Goal: Information Seeking & Learning: Check status

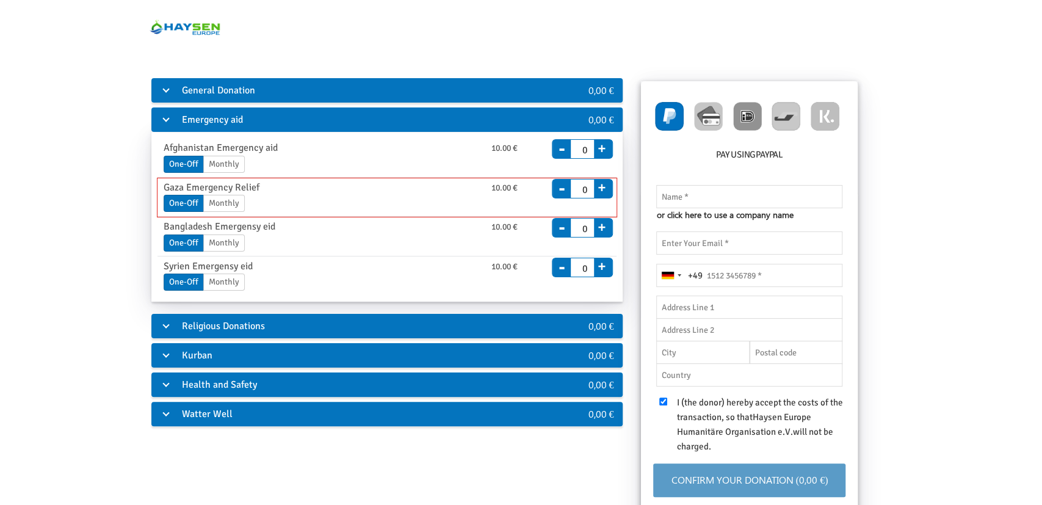
click at [612, 189] on span "+" at bounding box center [603, 189] width 18 height 18
click at [609, 189] on span "+" at bounding box center [603, 189] width 18 height 18
click at [586, 191] on input "0" at bounding box center [582, 186] width 24 height 17
click at [601, 189] on button "+" at bounding box center [601, 185] width 15 height 17
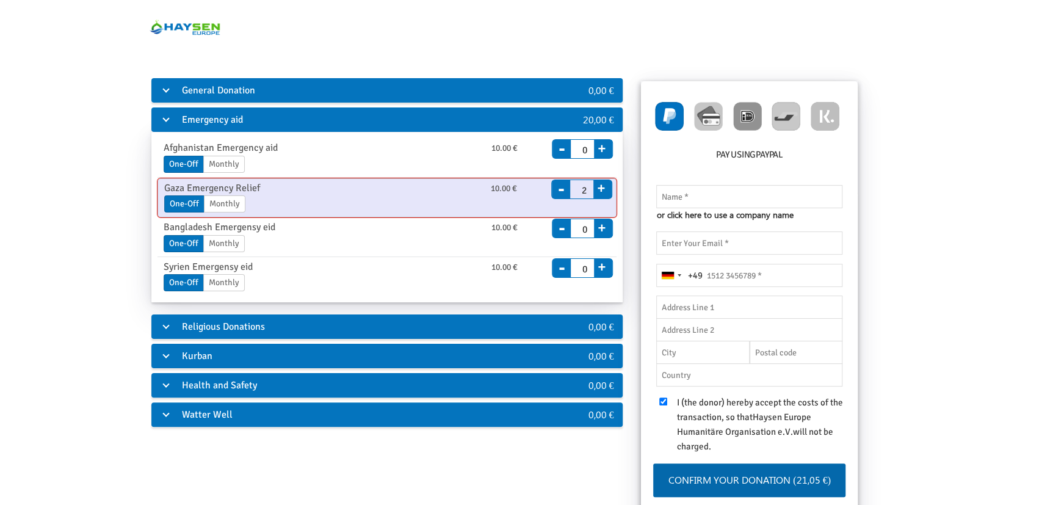
click at [602, 189] on button "+" at bounding box center [600, 186] width 15 height 17
click at [560, 186] on button "-" at bounding box center [561, 180] width 18 height 17
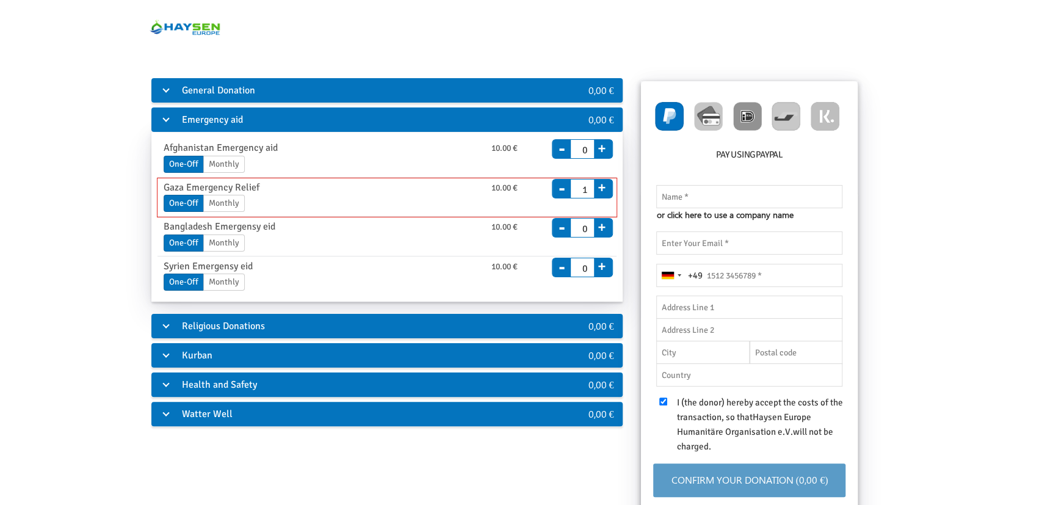
type input "0"
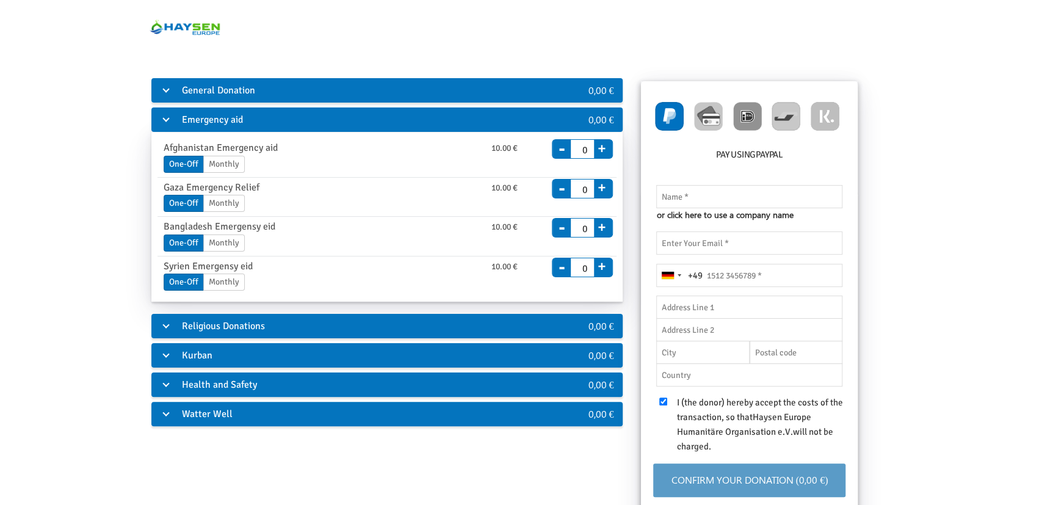
click at [93, 352] on div "General Donation 0,00 € General donation from 10.00 € One-Off Monthly End Date …" at bounding box center [521, 329] width 980 height 507
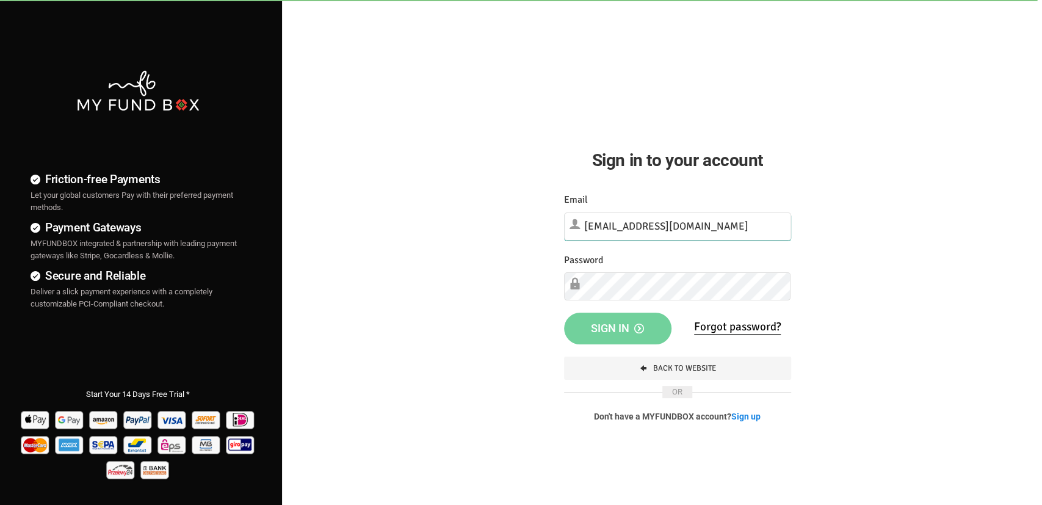
click at [700, 218] on input "info@haysen.org" at bounding box center [677, 226] width 227 height 28
click at [564, 311] on button "Sign in" at bounding box center [617, 327] width 107 height 32
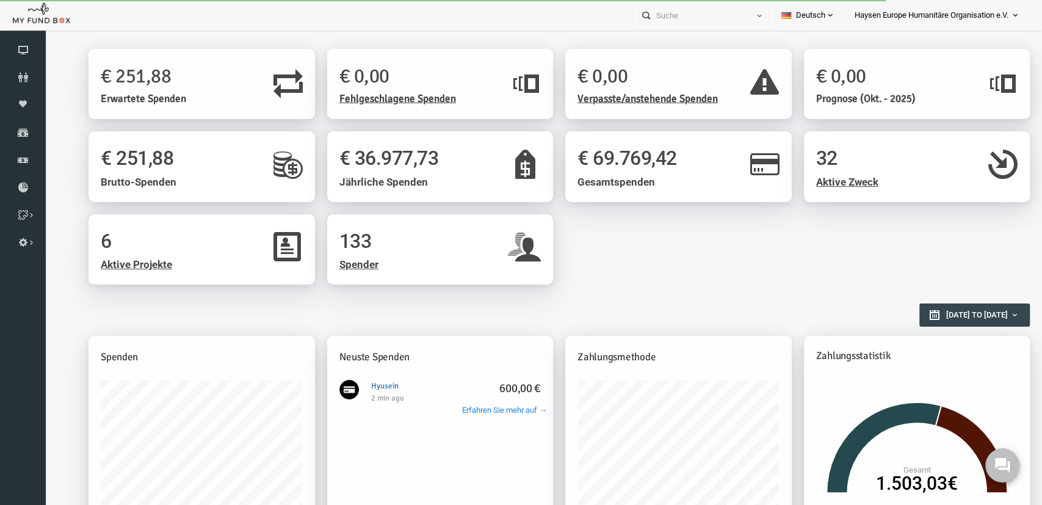
click at [368, 386] on link "Hyusein 600,00 €" at bounding box center [364, 386] width 27 height 10
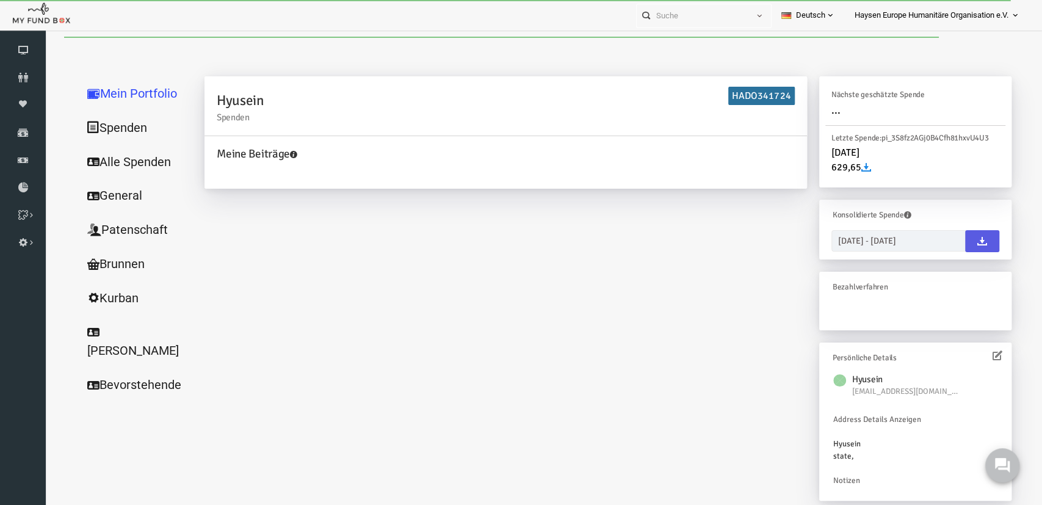
click at [129, 173] on link "Alle Spenden" at bounding box center [117, 162] width 122 height 35
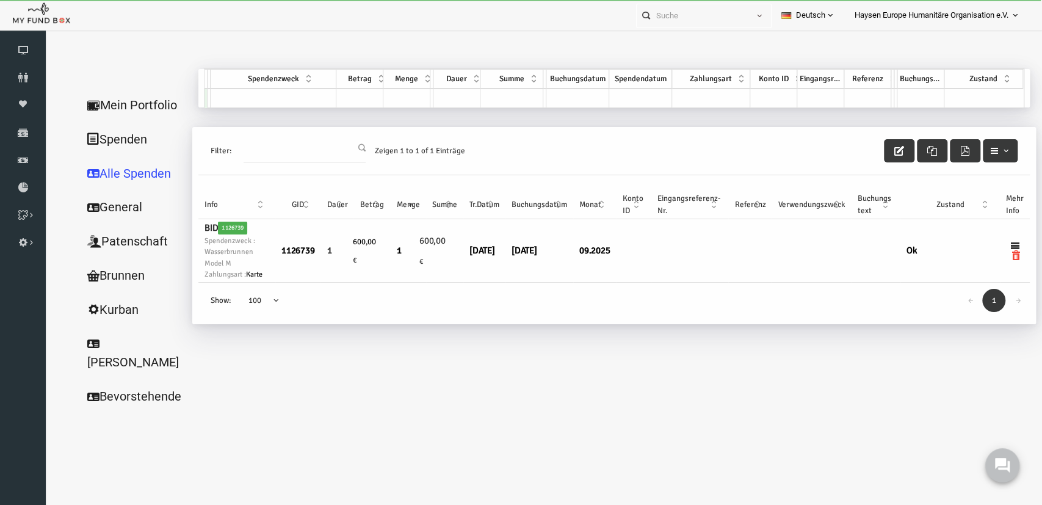
click at [456, 383] on div "Mein Portfolio Spenden Alle Spenden General Patenschaft Brunnen Kurban Schüler …" at bounding box center [533, 247] width 978 height 357
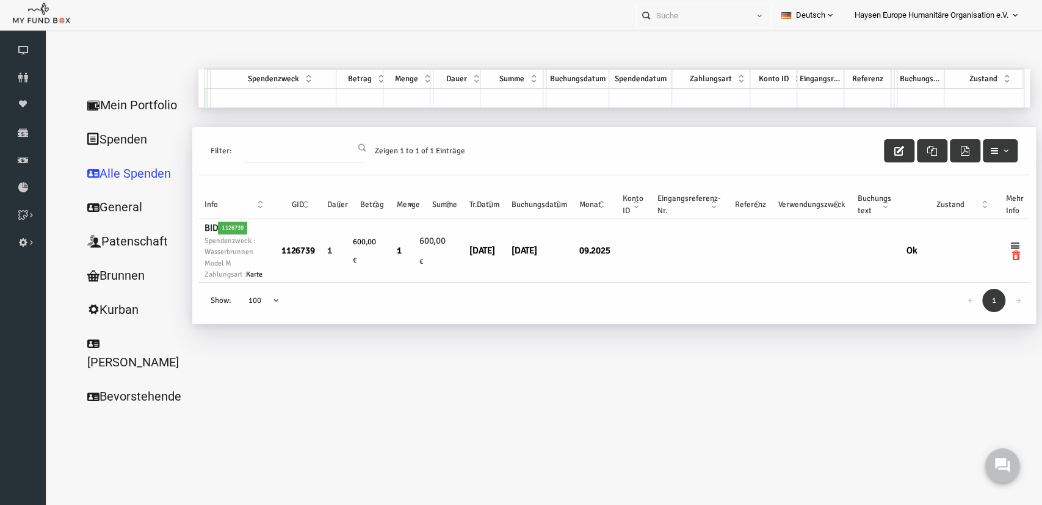
click at [993, 246] on icon at bounding box center [995, 246] width 10 height 10
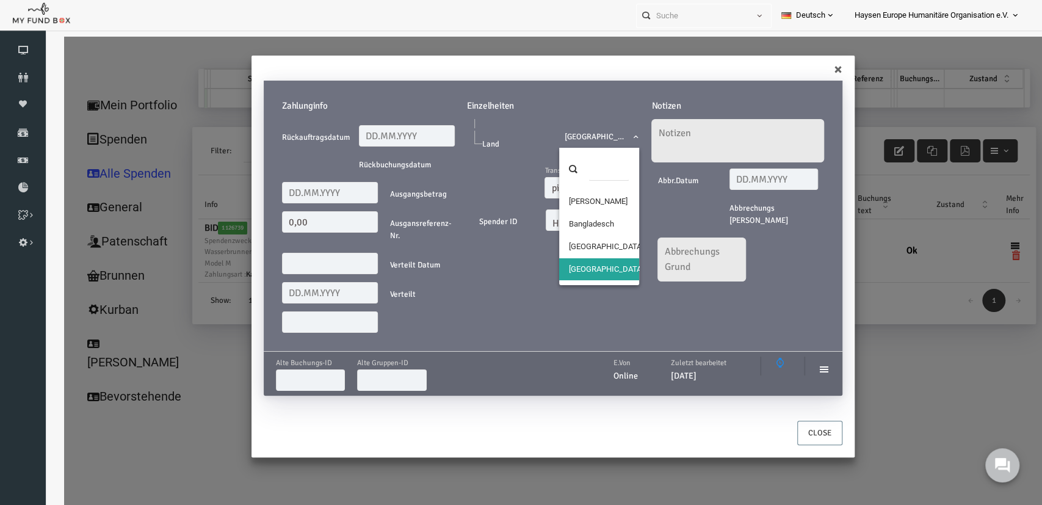
click at [607, 139] on span "[GEOGRAPHIC_DATA]" at bounding box center [579, 137] width 69 height 12
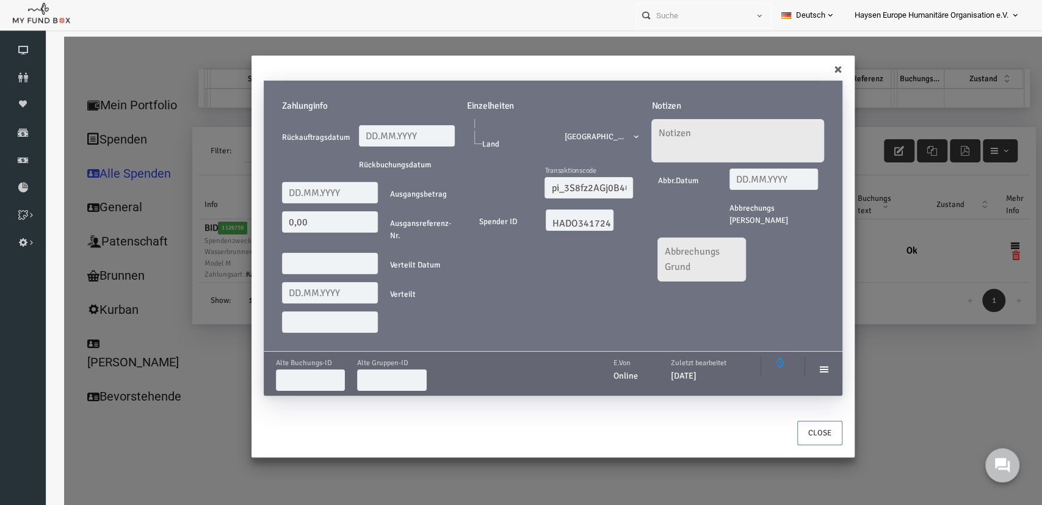
click at [545, 143] on span at bounding box center [545, 143] width 0 height 0
click at [815, 71] on div "Zahlunginfo Rückauftragsdatum Rückbuchungsdatum Ausgangsbetrag 0,00 Ausgansrefe…" at bounding box center [532, 244] width 603 height 352
click at [816, 70] on div "Zahlunginfo Rückauftragsdatum Rückbuchungsdatum Ausgangsbetrag 0,00 Ausgansrefe…" at bounding box center [532, 244] width 603 height 352
click at [792, 433] on button "Close" at bounding box center [799, 433] width 45 height 24
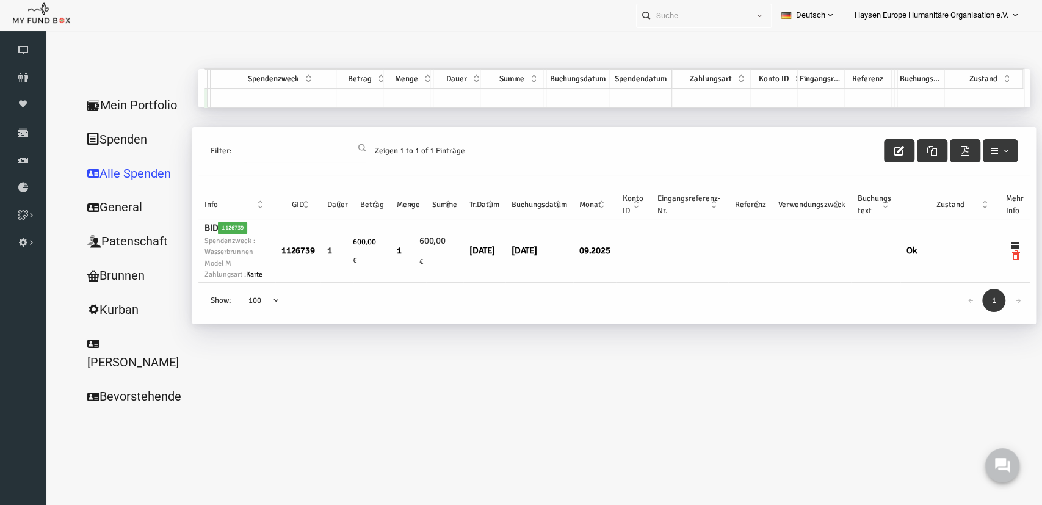
click at [702, 421] on body "Spender nicht gefunden Patenschaft nicht gefunden Partner nicht gefunden !!!! B…" at bounding box center [533, 289] width 978 height 505
click at [676, 421] on body "Spender nicht gefunden Patenschaft nicht gefunden Partner nicht gefunden !!!! B…" at bounding box center [533, 289] width 978 height 505
click at [121, 218] on link "General" at bounding box center [117, 207] width 122 height 35
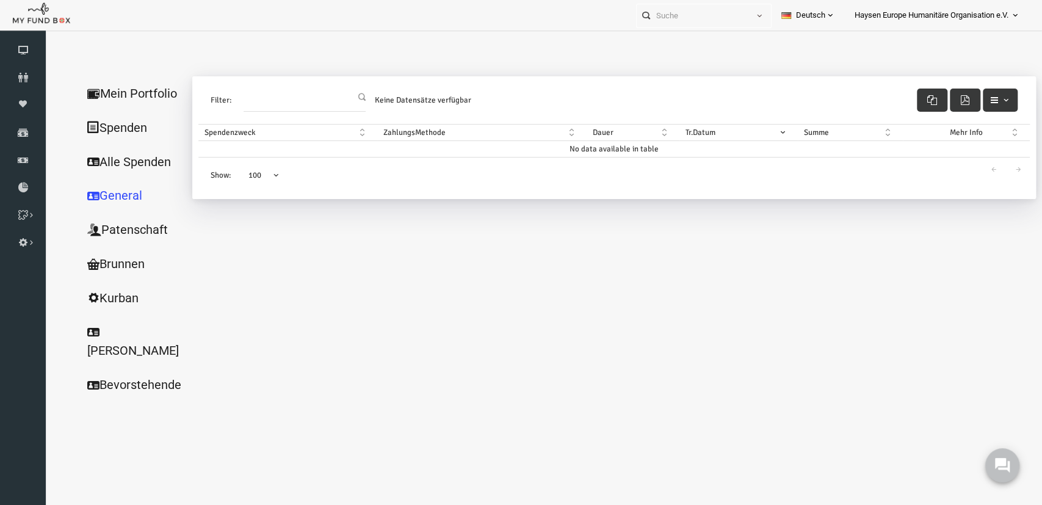
click at [120, 225] on link "Patenschaft" at bounding box center [117, 229] width 122 height 35
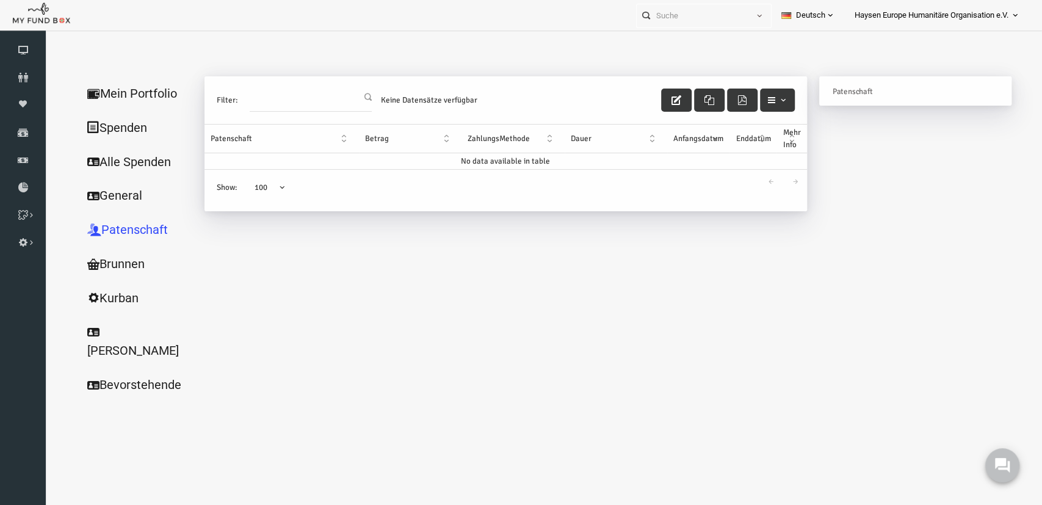
click at [126, 80] on link "Mein Portfolio" at bounding box center [117, 93] width 122 height 35
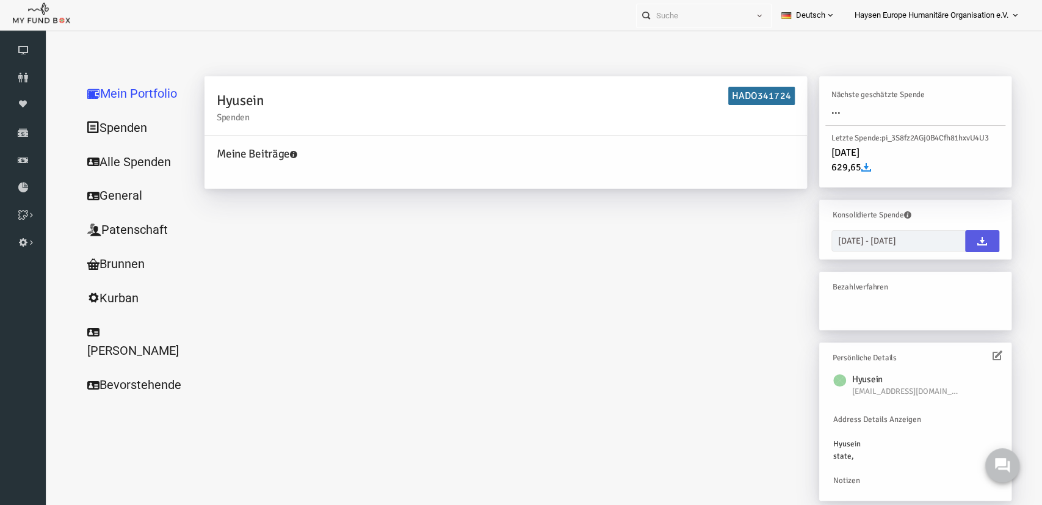
click at [223, 100] on h2 "Hyusein Spenden" at bounding box center [486, 106] width 578 height 32
click at [981, 353] on icon at bounding box center [978, 355] width 10 height 10
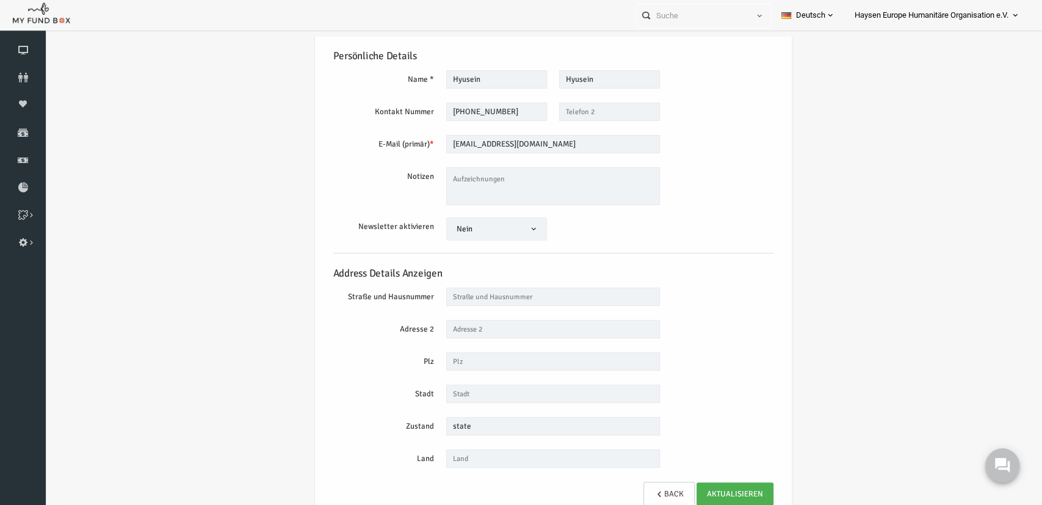
scroll to position [40, 0]
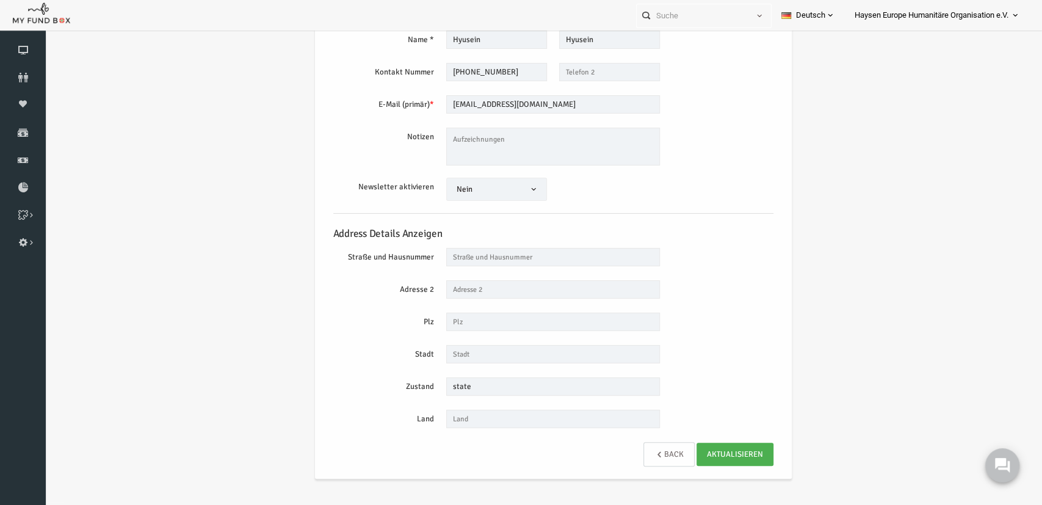
click at [649, 455] on link "Back" at bounding box center [648, 454] width 51 height 24
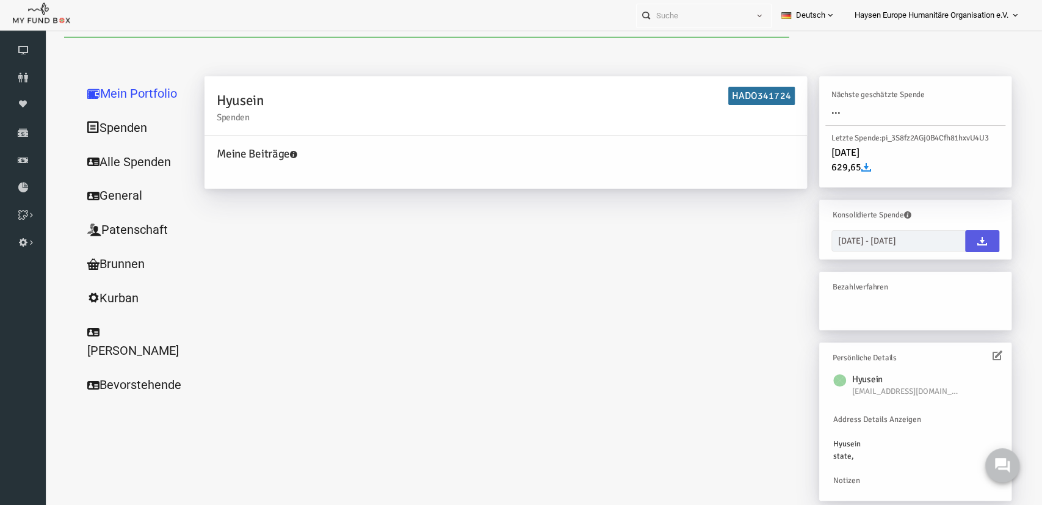
scroll to position [0, 0]
click at [103, 278] on link "Brunnen" at bounding box center [117, 264] width 122 height 35
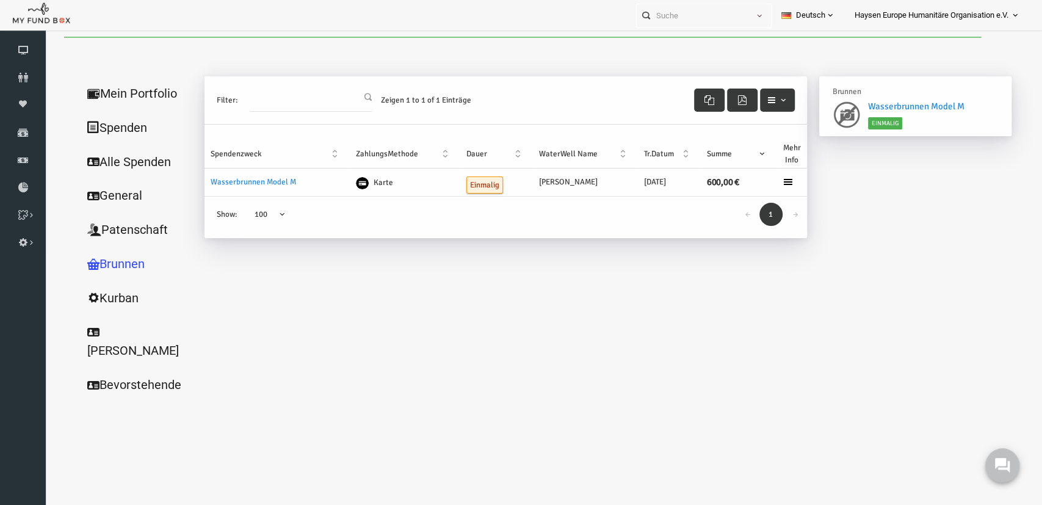
click at [770, 179] on icon at bounding box center [768, 182] width 10 height 10
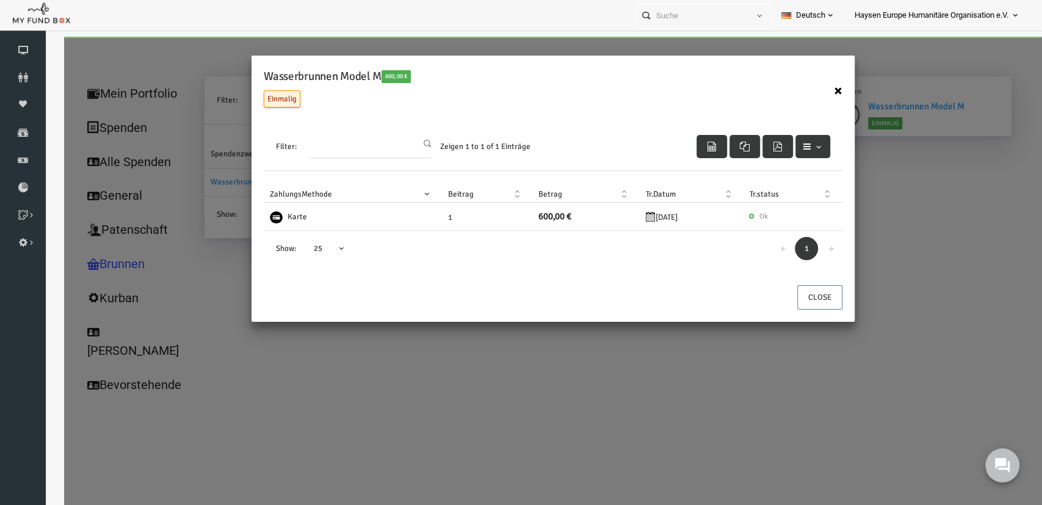
click at [819, 89] on button "×" at bounding box center [818, 91] width 9 height 16
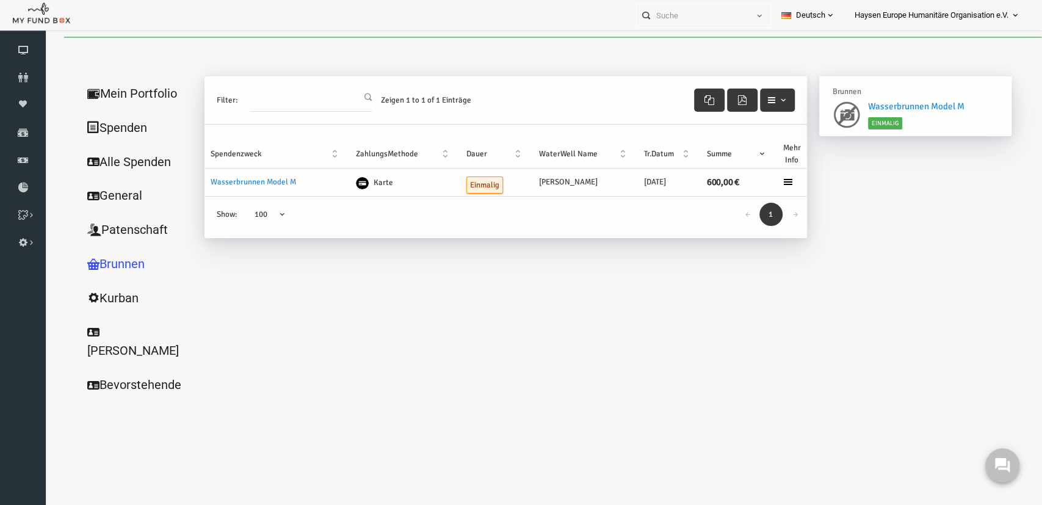
click at [545, 341] on div "Hyusein Spenden HADO341724 Meine Beiträge Holen Sie sich kostenloses Kontogutha…" at bounding box center [594, 235] width 832 height 333
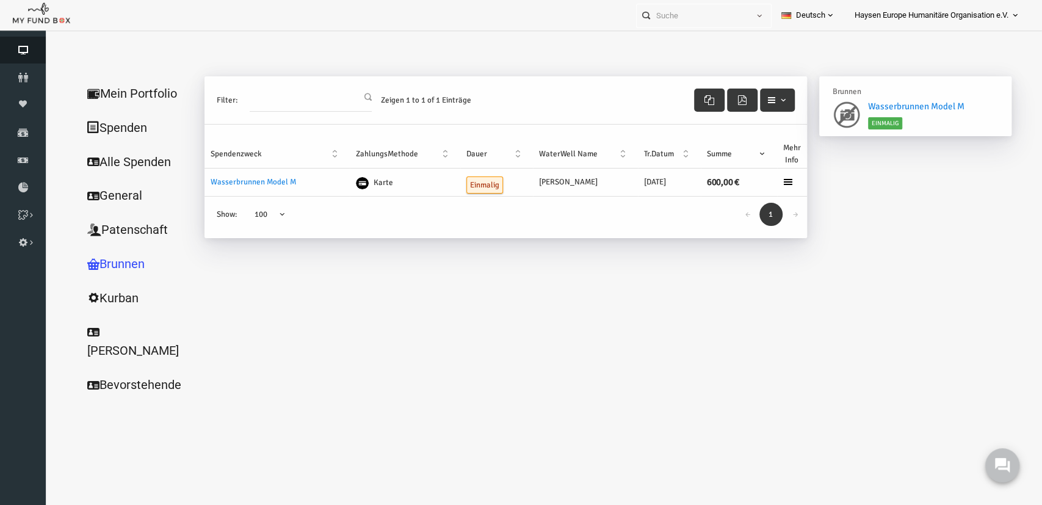
click at [27, 53] on icon at bounding box center [23, 50] width 46 height 10
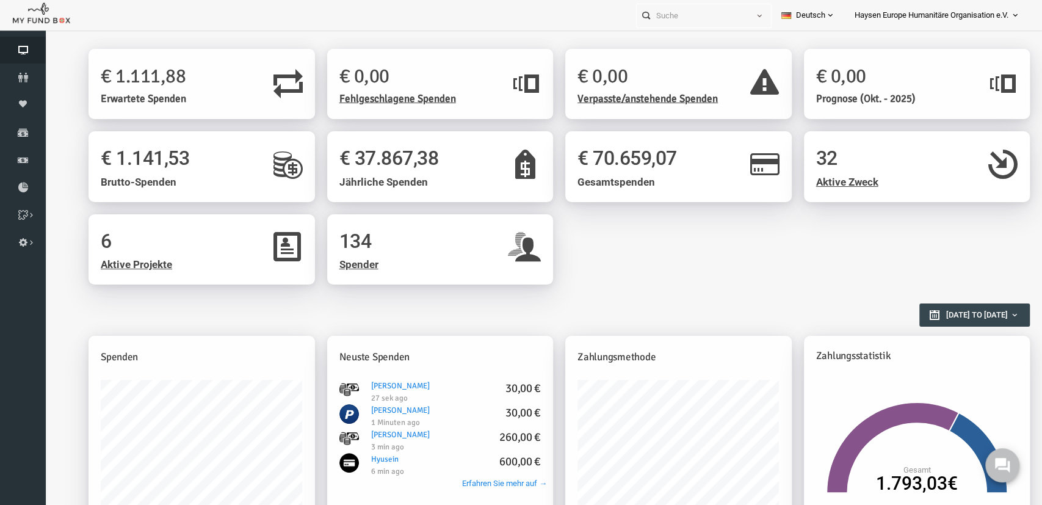
click at [542, 310] on h2 "Berichtsübersicht" at bounding box center [532, 309] width 929 height 21
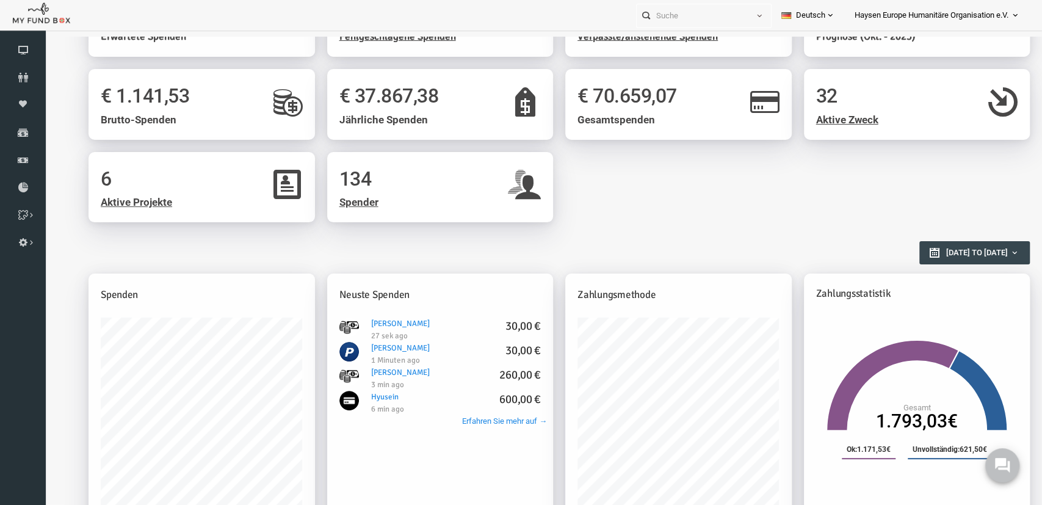
scroll to position [63, 0]
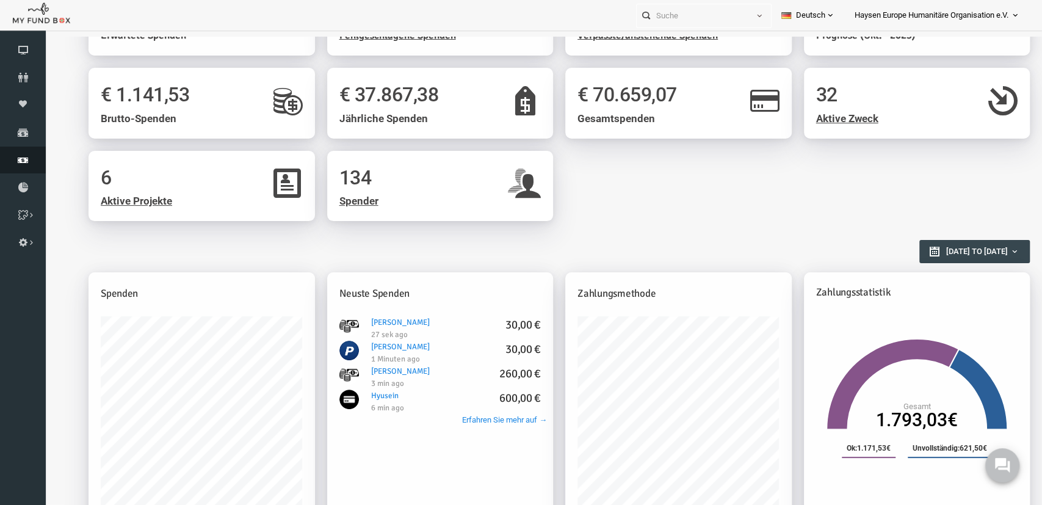
click at [27, 151] on link "Finanz" at bounding box center [23, 160] width 46 height 27
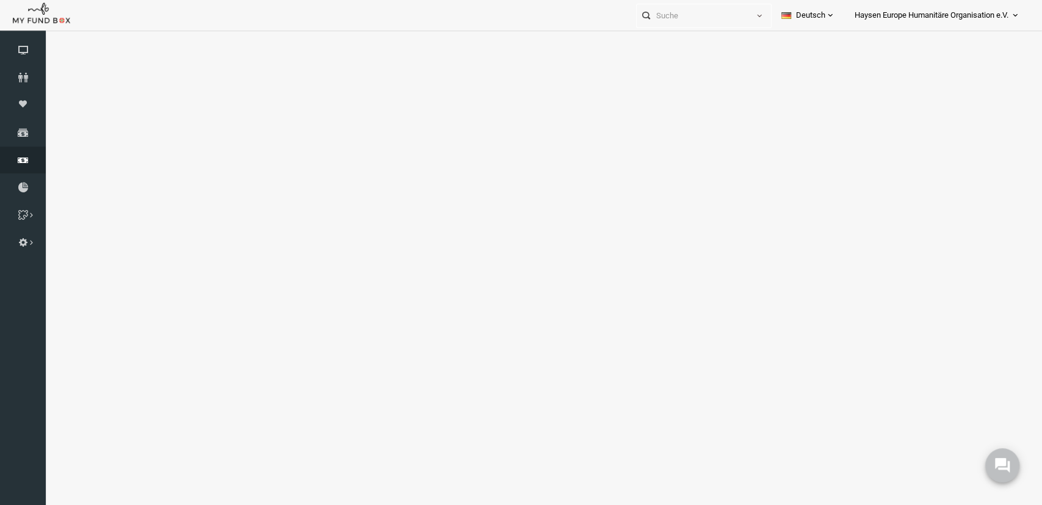
select select "100"
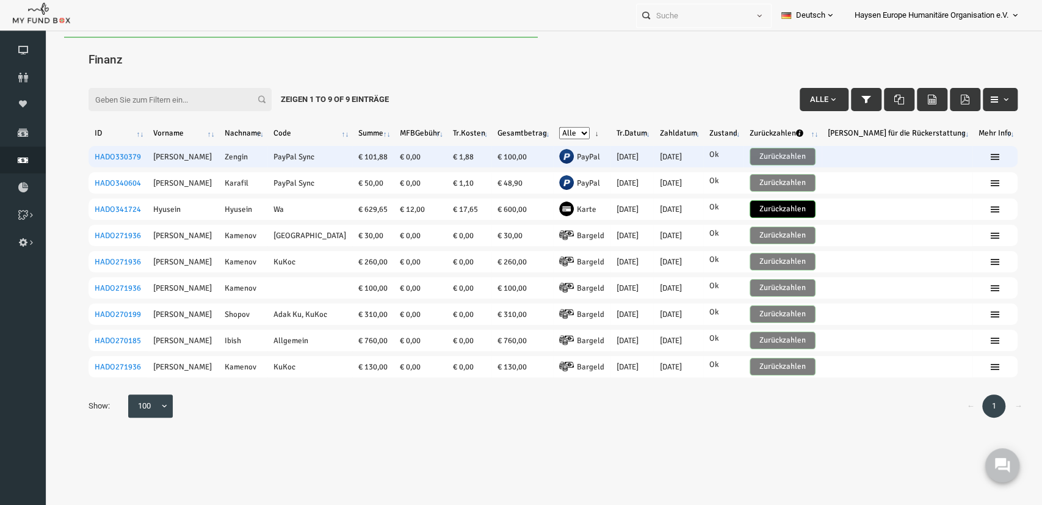
scroll to position [0, 0]
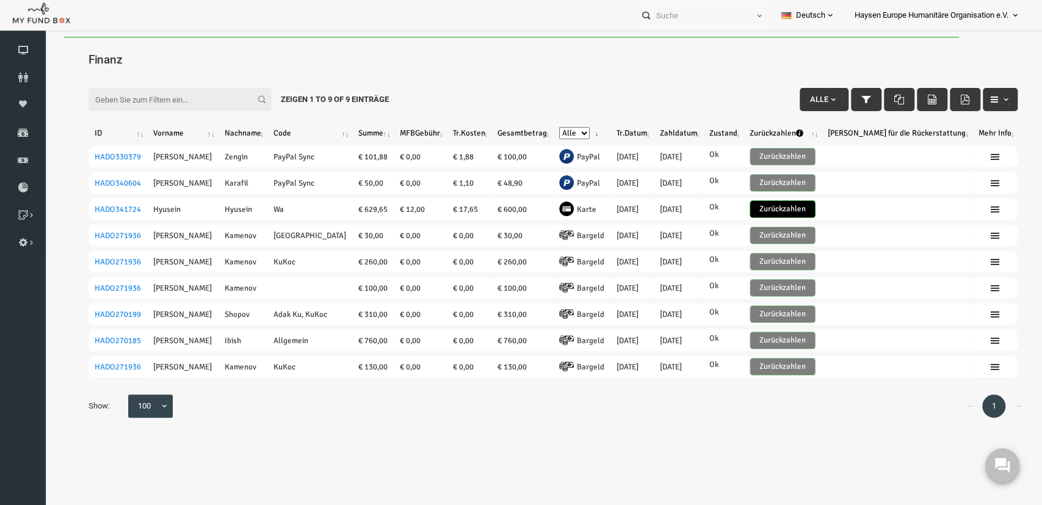
click at [613, 137] on th "Tr.Datum" at bounding box center [611, 133] width 43 height 16
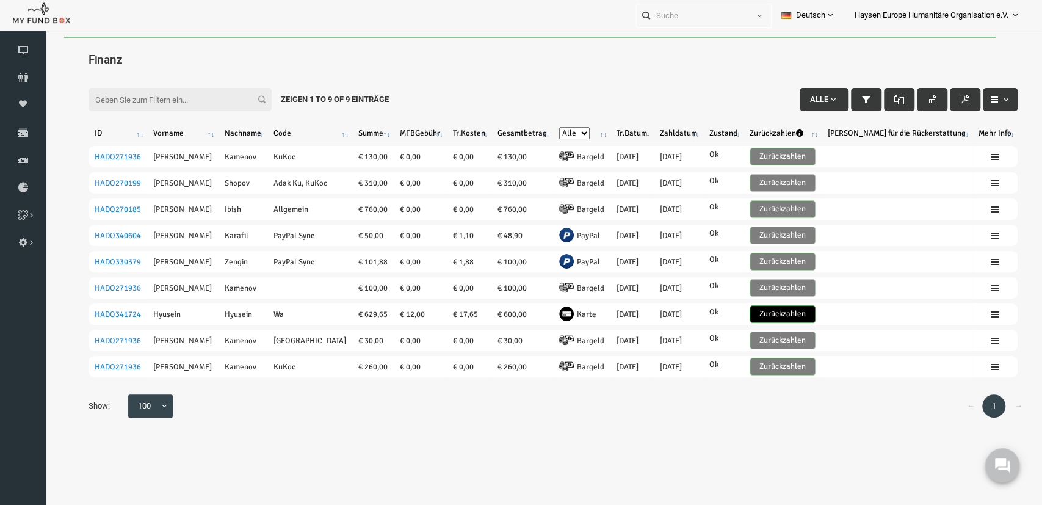
click at [624, 131] on th "Tr.Datum" at bounding box center [611, 133] width 43 height 16
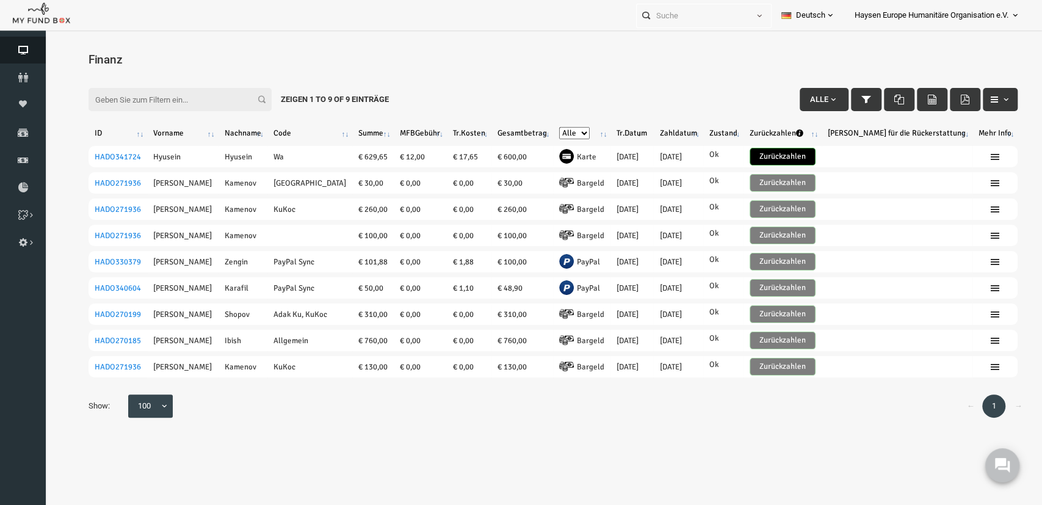
click at [24, 53] on icon at bounding box center [23, 50] width 46 height 10
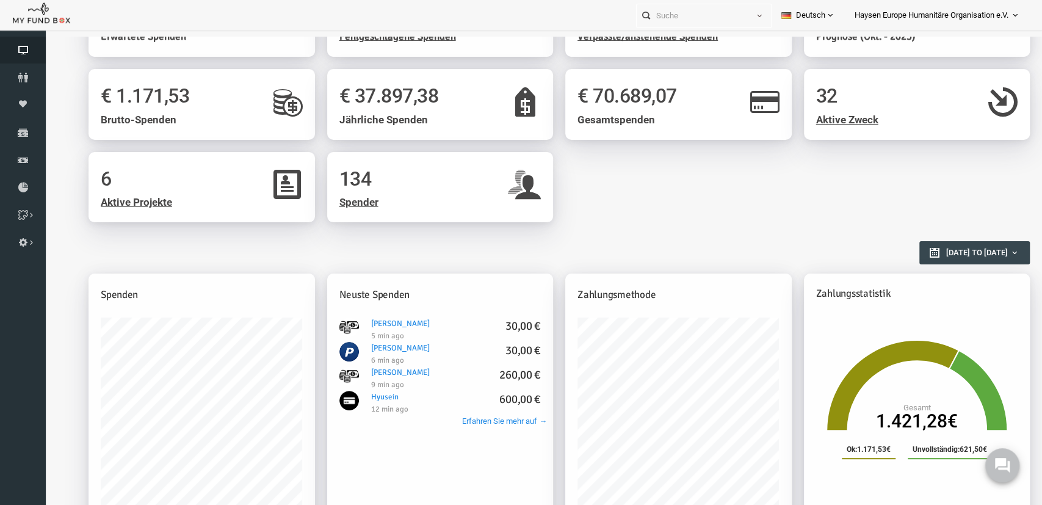
scroll to position [63, 0]
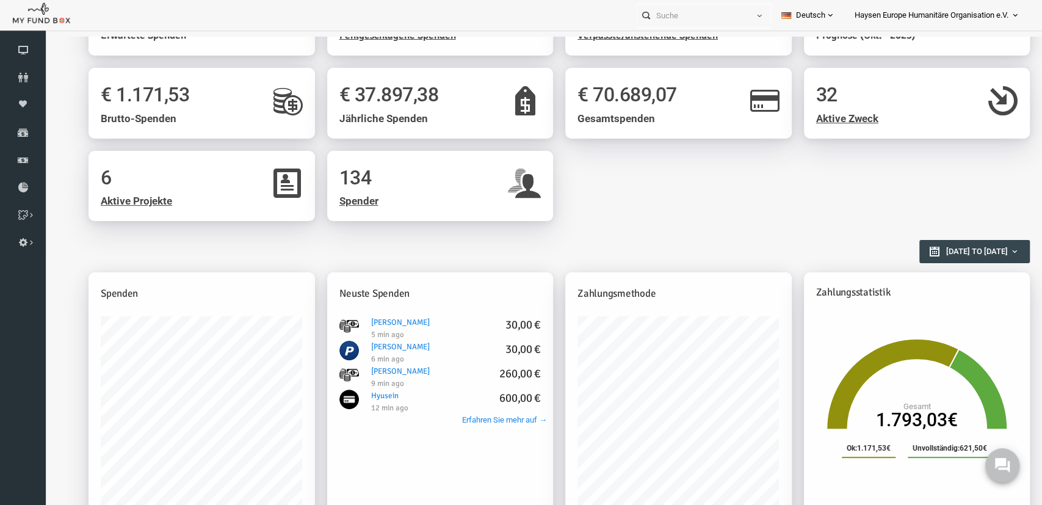
click at [716, 222] on div "6 Aktive Projekte 134 Spender" at bounding box center [539, 192] width 954 height 82
click at [357, 343] on link "Nikolay Kamenov 30,00 €" at bounding box center [380, 347] width 59 height 10
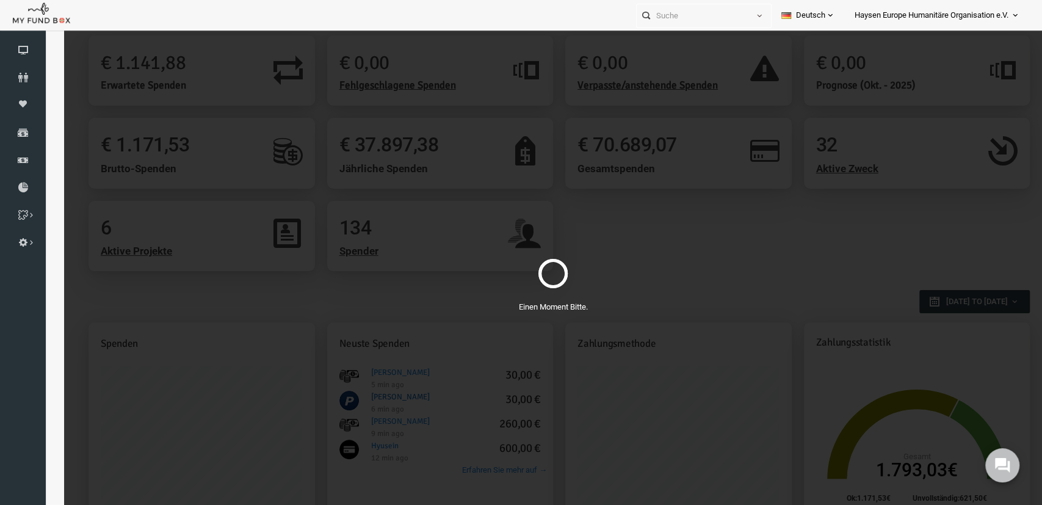
scroll to position [0, 0]
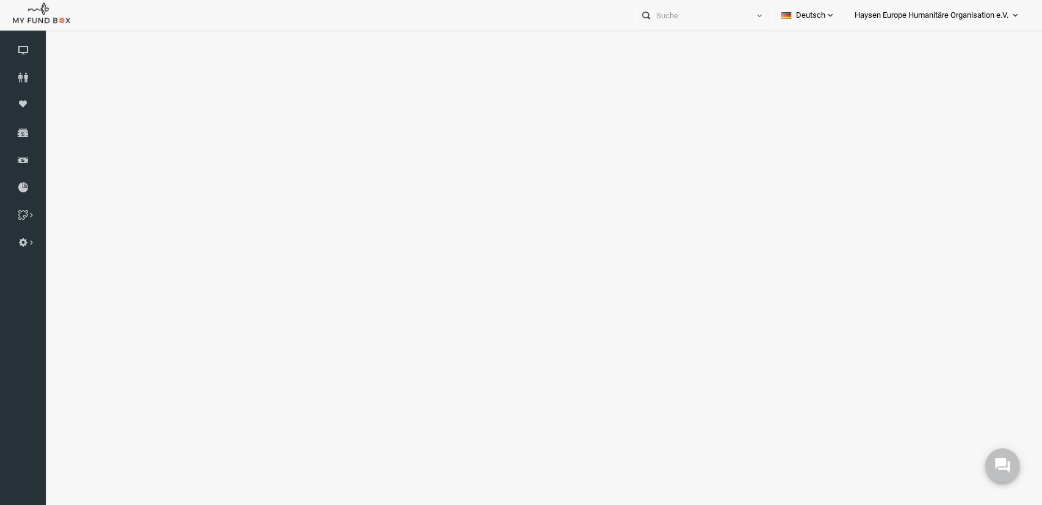
select select "100"
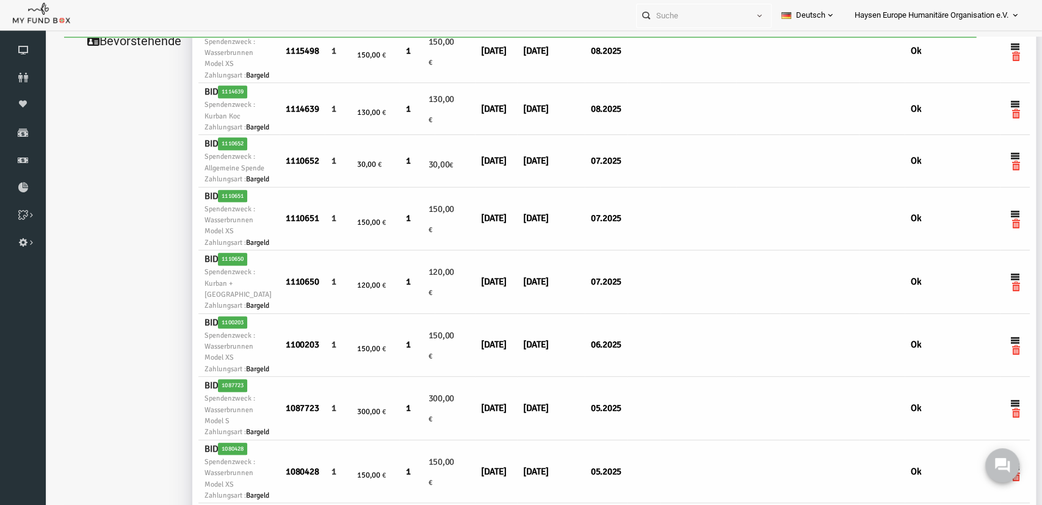
scroll to position [444, 0]
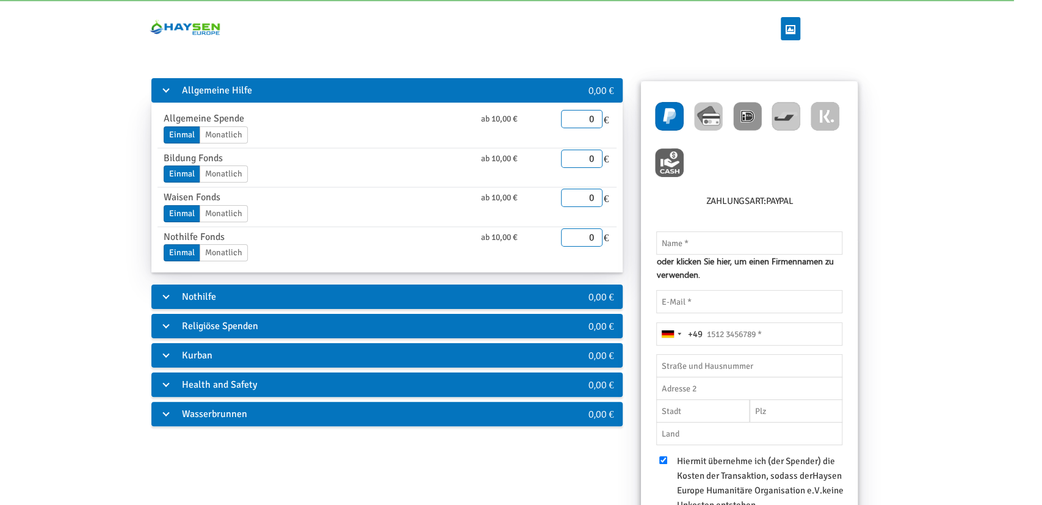
click at [227, 410] on div "Wasserbrunnen" at bounding box center [347, 414] width 393 height 24
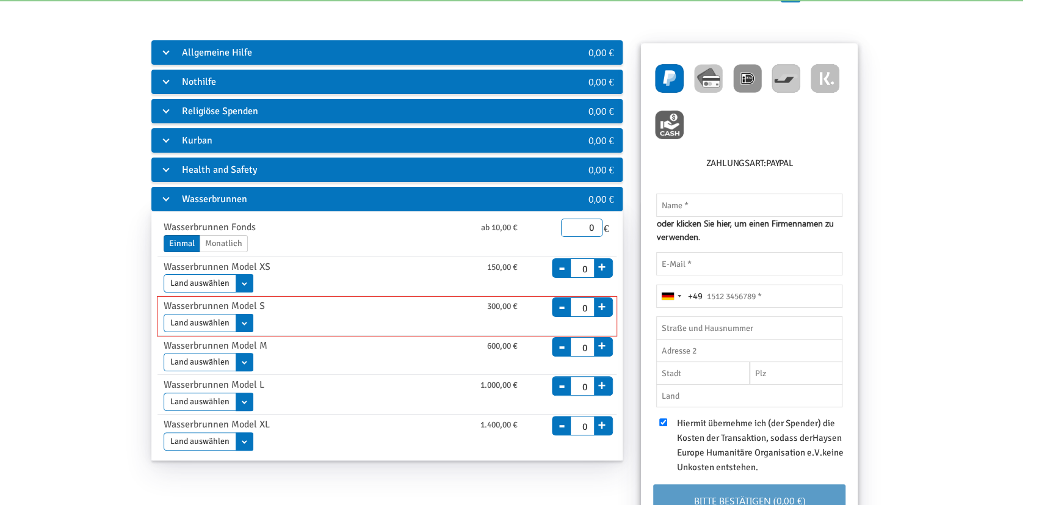
scroll to position [63, 0]
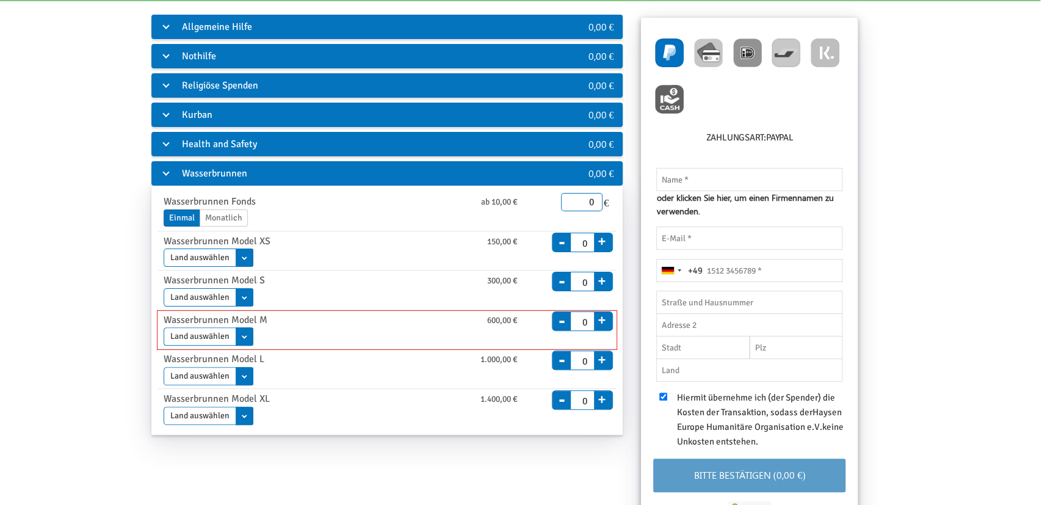
click at [240, 338] on select "Land auswählen [GEOGRAPHIC_DATA] [GEOGRAPHIC_DATA] [GEOGRAPHIC_DATA]" at bounding box center [209, 336] width 90 height 18
